Goal: Task Accomplishment & Management: Use online tool/utility

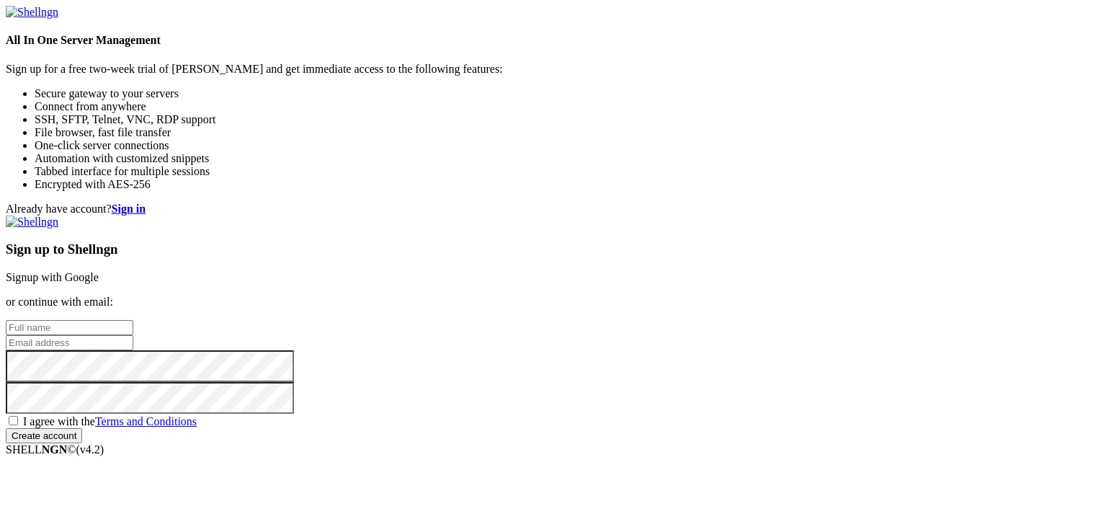
click at [99, 271] on link "Signup with Google" at bounding box center [52, 277] width 93 height 12
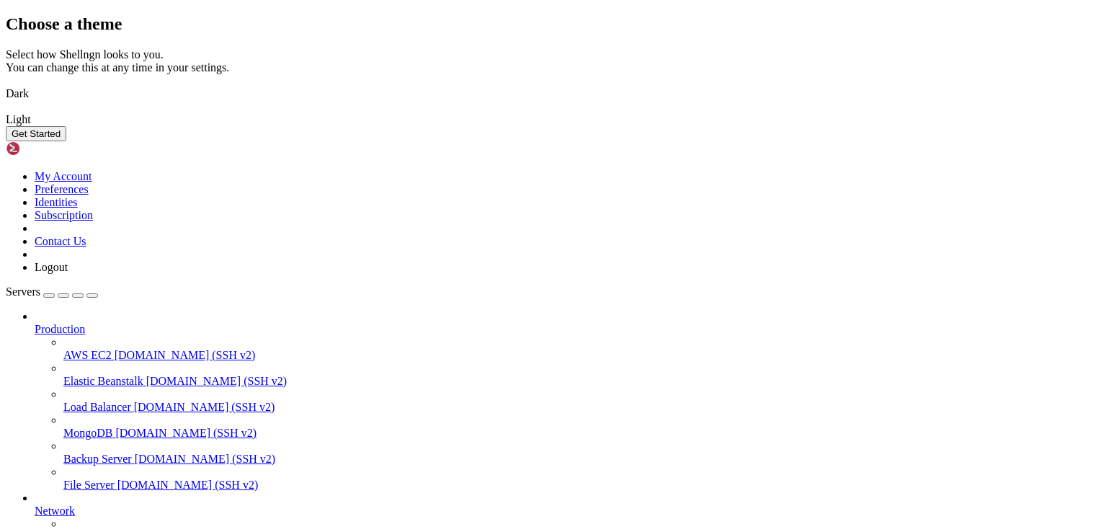
click at [6, 84] on img at bounding box center [6, 84] width 0 height 0
click at [6, 110] on img at bounding box center [6, 110] width 0 height 0
click at [66, 141] on button "Get Started" at bounding box center [36, 133] width 61 height 15
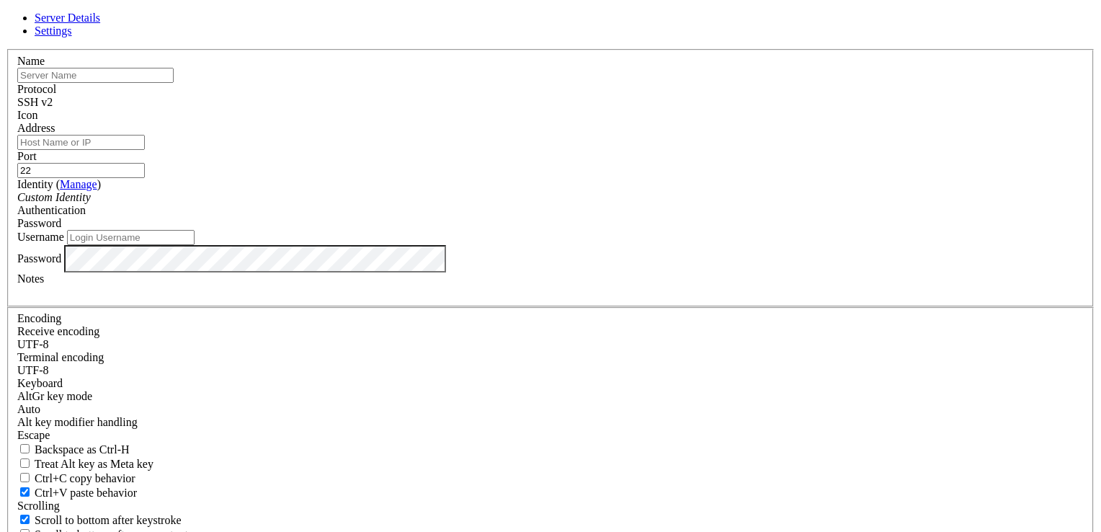
click at [174, 83] on input "text" at bounding box center [95, 75] width 156 height 15
type input "Contabo"
paste input "[TECHNICAL_ID]"
type input "[TECHNICAL_ID]"
click at [195, 245] on input "Username" at bounding box center [131, 237] width 128 height 15
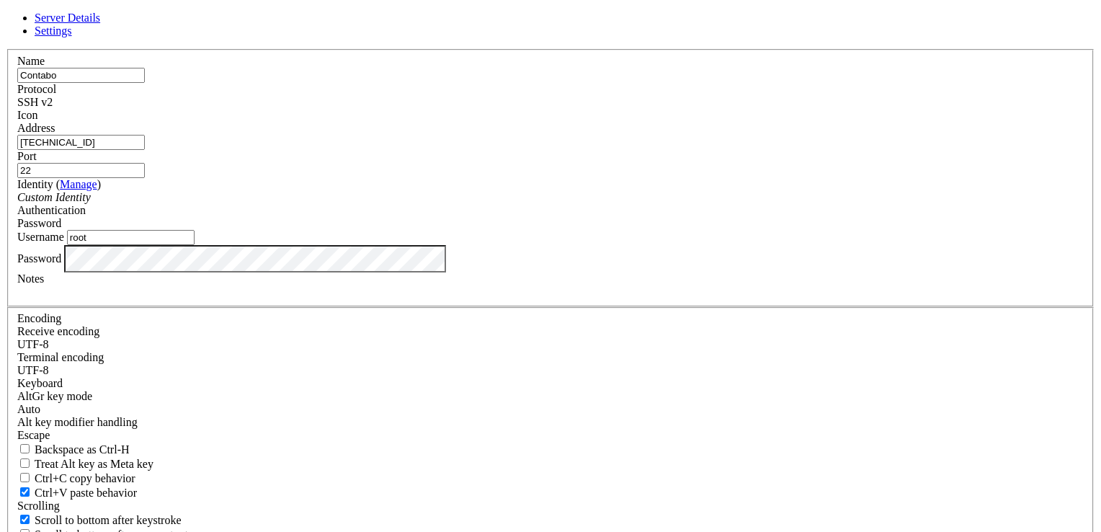
type input "root"
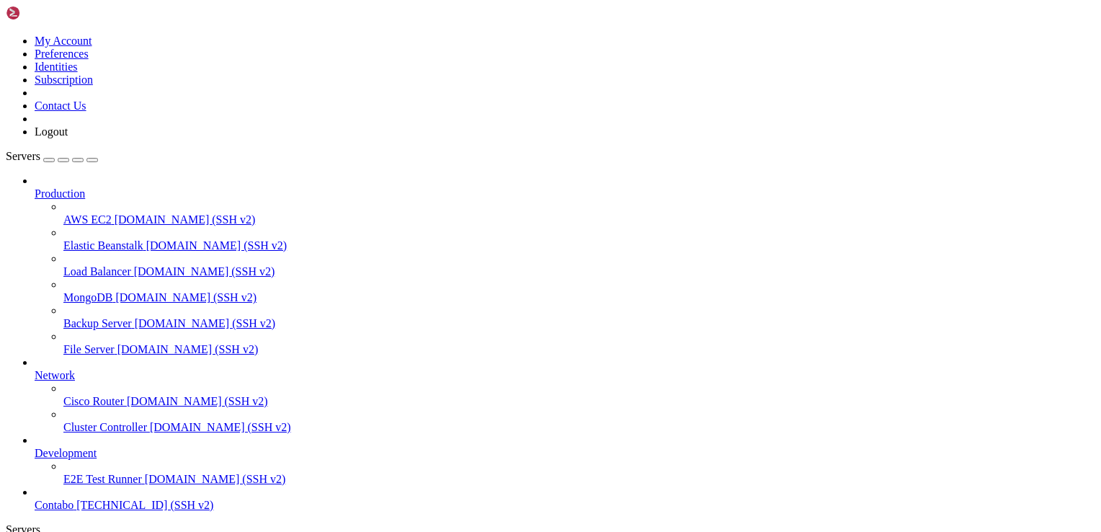
scroll to position [49, 0]
click at [104, 499] on span "[TECHNICAL_ID] (SSH v2)" at bounding box center [144, 505] width 137 height 12
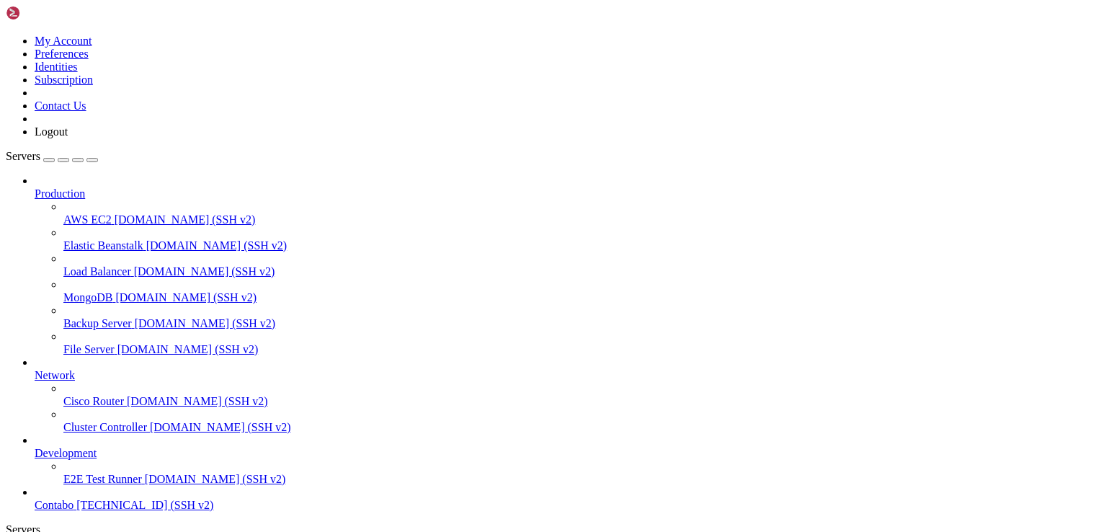
click at [35, 447] on icon at bounding box center [35, 447] width 0 height 0
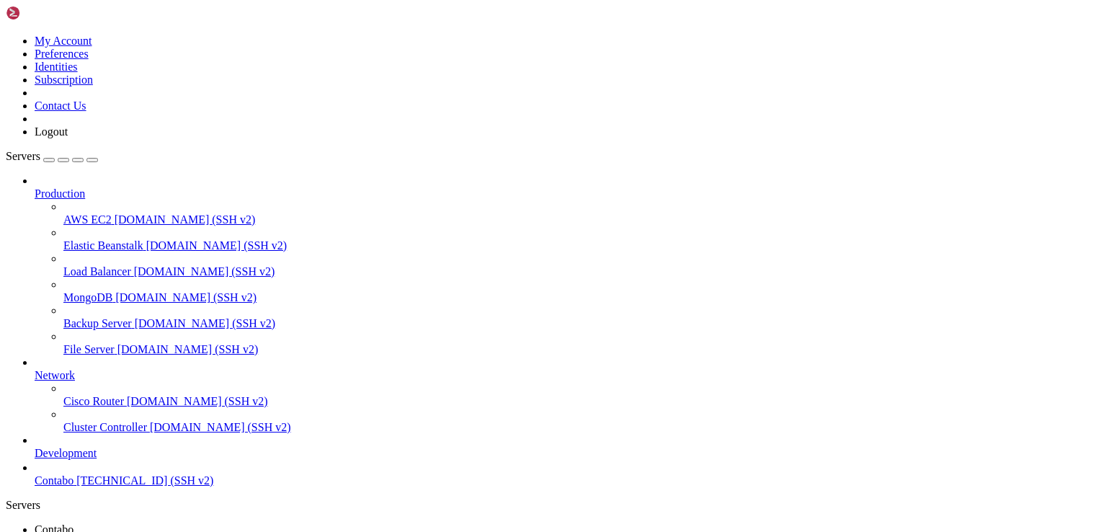
scroll to position [11, 0]
click at [35, 369] on icon at bounding box center [35, 369] width 0 height 0
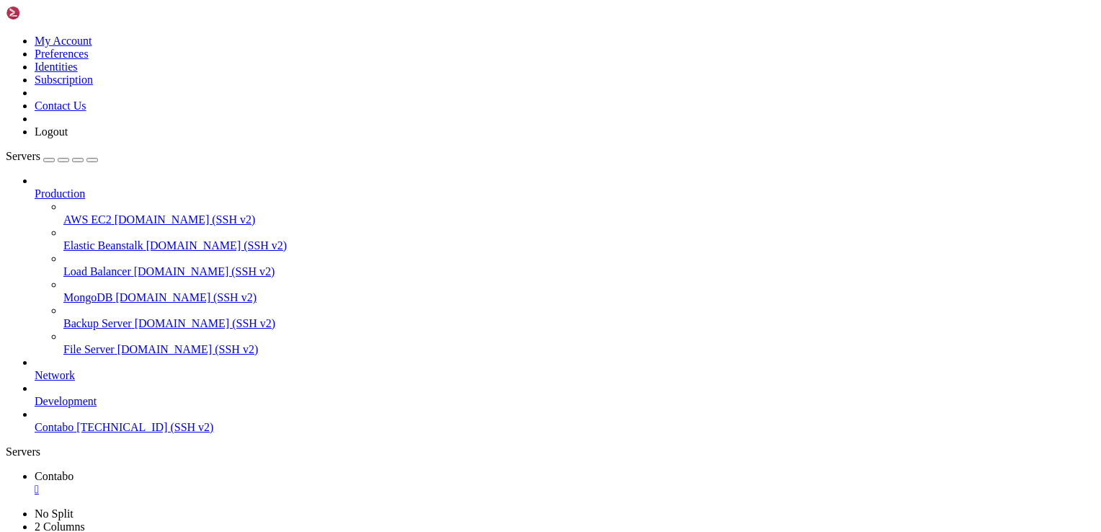
click at [156, 174] on div at bounding box center [565, 180] width 1061 height 13
click at [35, 187] on icon at bounding box center [35, 187] width 0 height 0
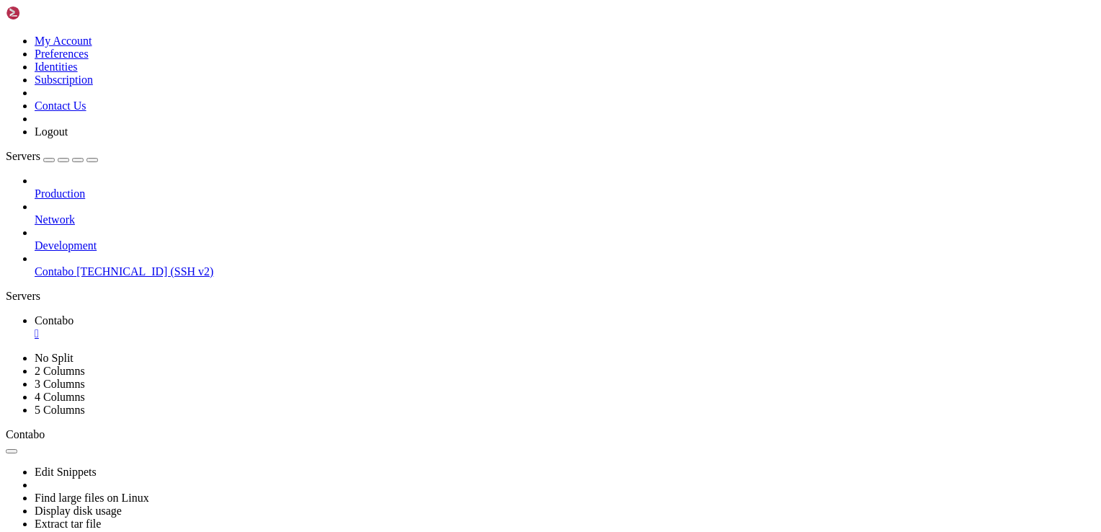
click at [6, 35] on link at bounding box center [6, 35] width 0 height 0
click at [84, 270] on div "Production Network Development Contabo [TECHNICAL_ID] (SSH v2)" at bounding box center [551, 226] width 1090 height 104
click at [49, 160] on div "button" at bounding box center [49, 160] width 0 height 0
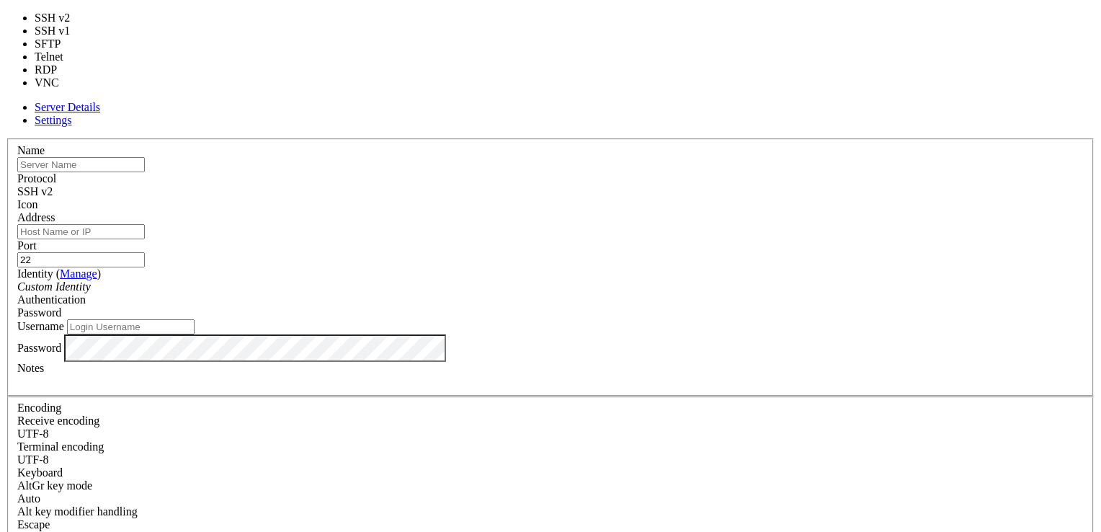
click at [646, 185] on div "SSH v2" at bounding box center [550, 191] width 1067 height 13
type input "3389"
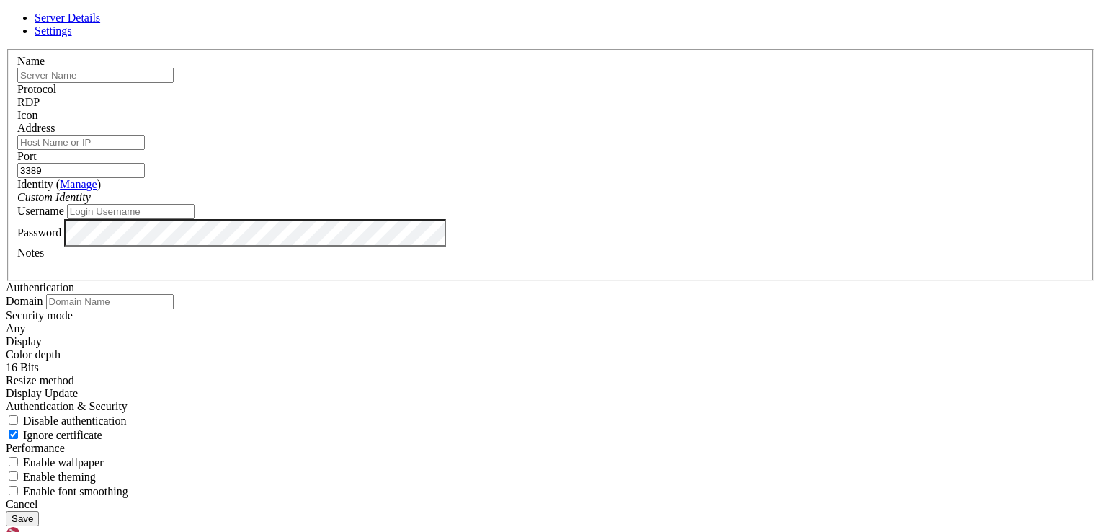
click at [174, 83] on input "text" at bounding box center [95, 75] width 156 height 15
type input "Leaksonar"
click at [145, 150] on input "Address" at bounding box center [81, 142] width 128 height 15
paste input "[TECHNICAL_ID]"
type input "[TECHNICAL_ID]"
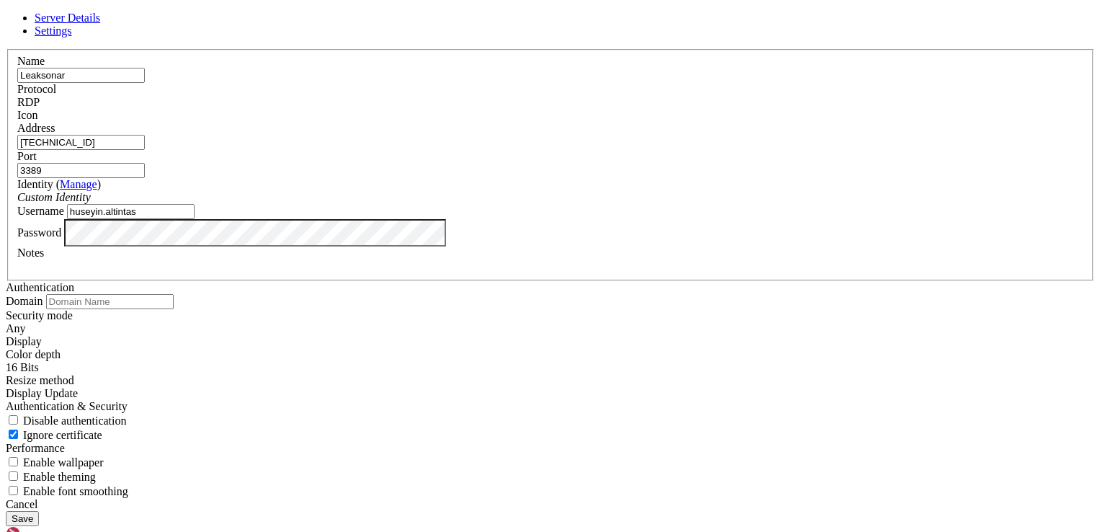
type input "huseyin.altintas"
click at [39, 511] on button "Save" at bounding box center [22, 518] width 33 height 15
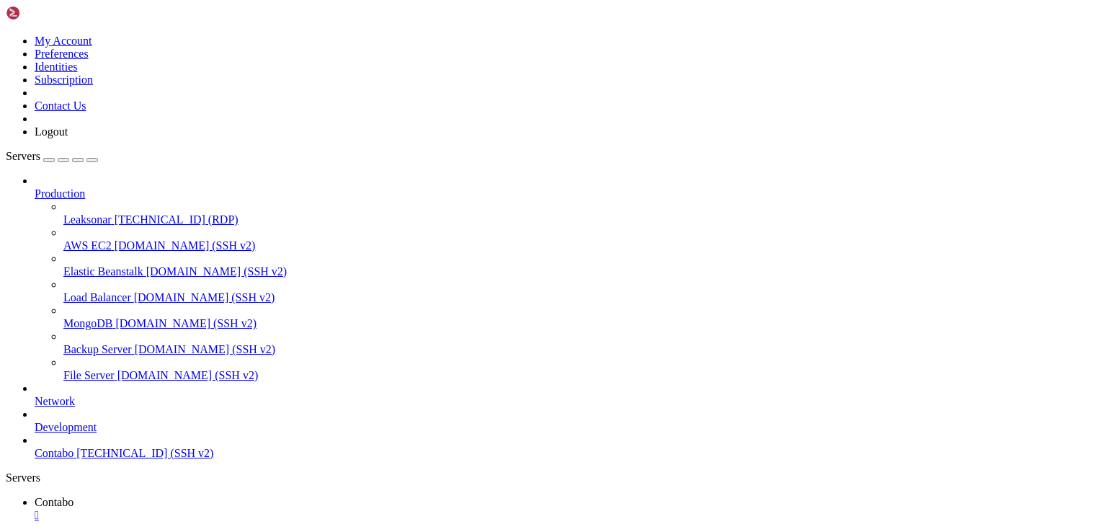
click at [97, 213] on span "Leaksonar" at bounding box center [87, 219] width 48 height 12
drag, startPoint x: 97, startPoint y: 121, endPoint x: 88, endPoint y: 486, distance: 364.8
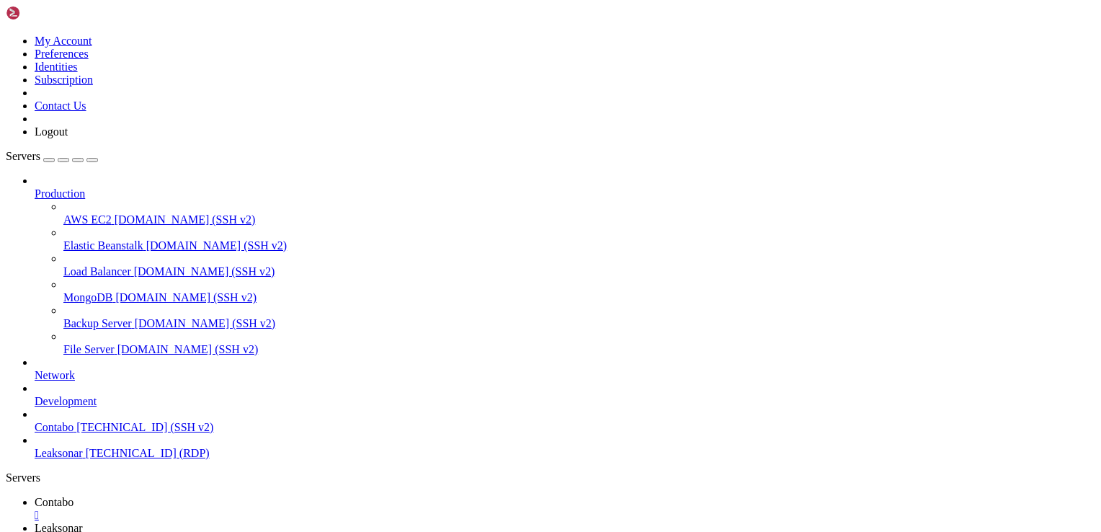
click at [35, 187] on icon at bounding box center [35, 187] width 0 height 0
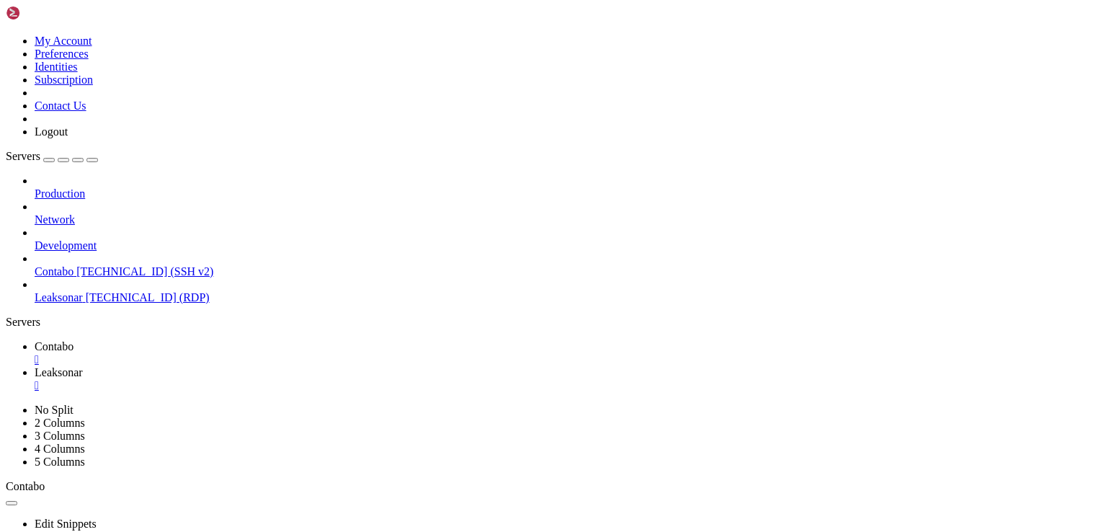
click at [354, 379] on div "" at bounding box center [565, 385] width 1061 height 13
